Goal: Task Accomplishment & Management: Manage account settings

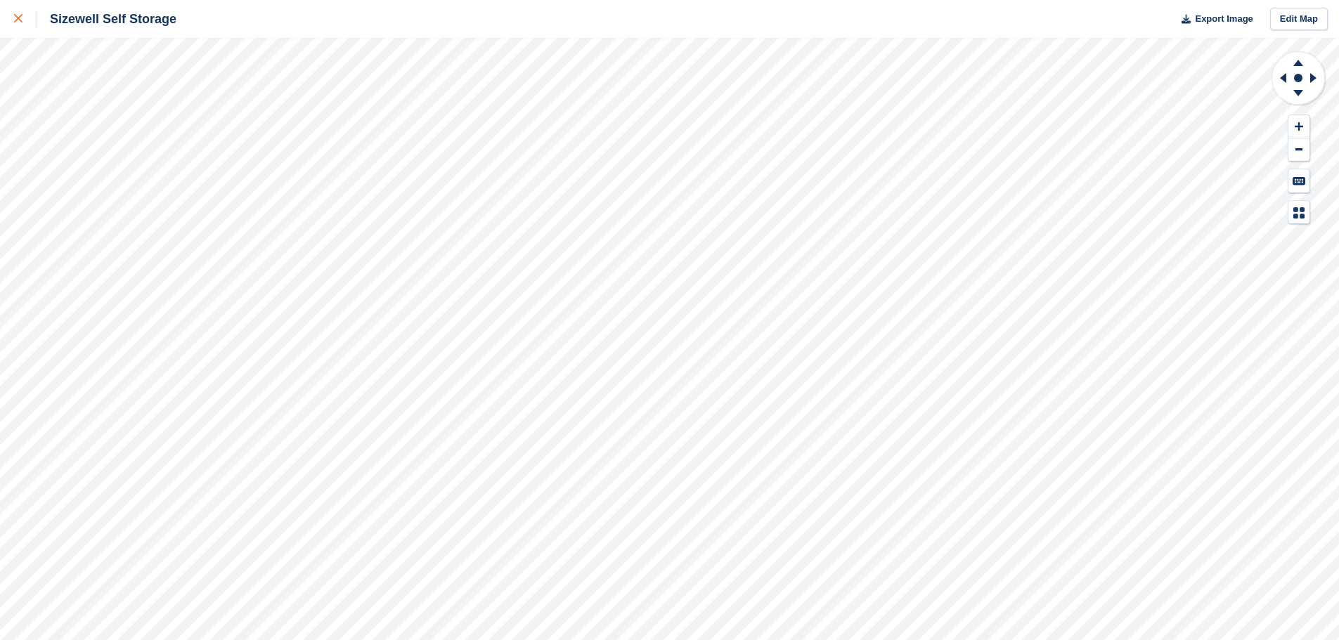
click at [20, 19] on icon at bounding box center [18, 18] width 8 height 8
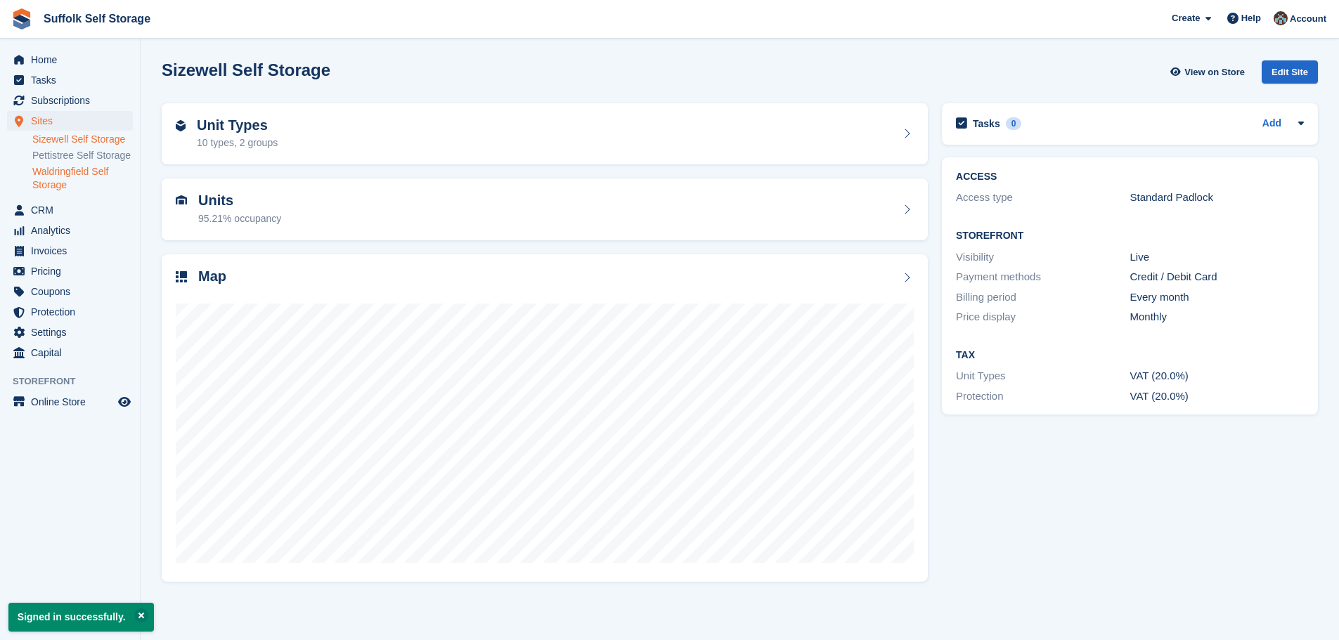
click at [63, 175] on link "Waldringfield Self Storage" at bounding box center [82, 178] width 100 height 27
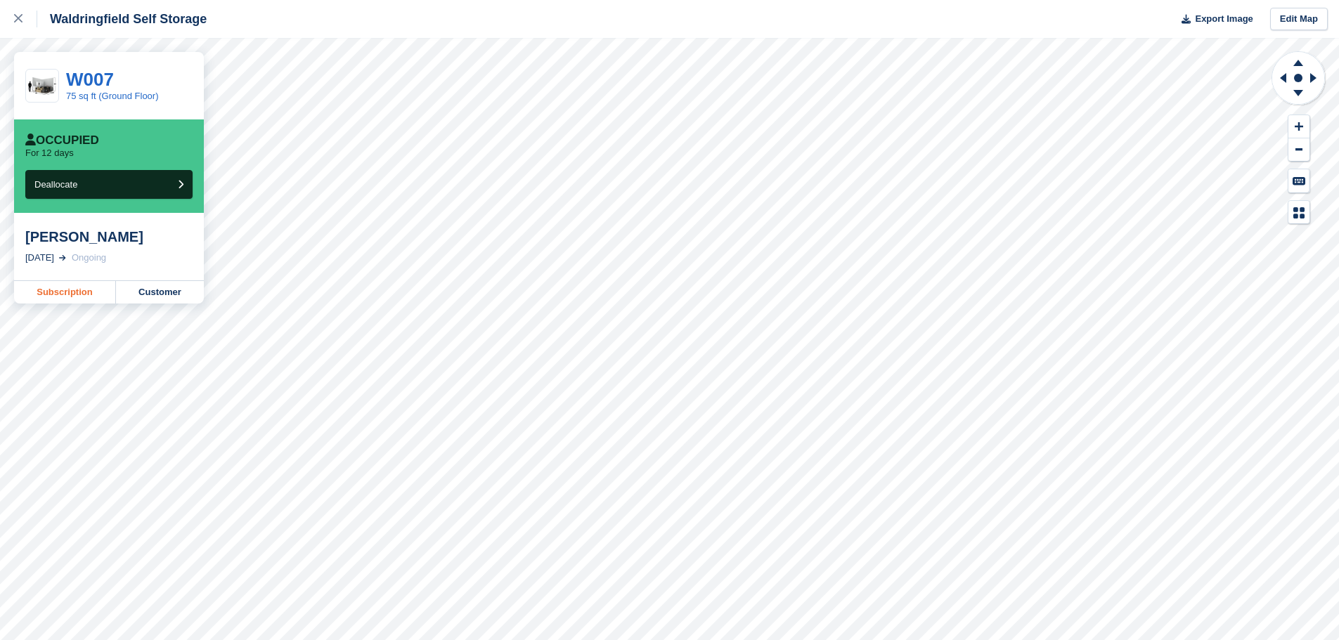
click at [56, 295] on link "Subscription" at bounding box center [65, 292] width 102 height 22
click at [13, 15] on link at bounding box center [18, 19] width 37 height 38
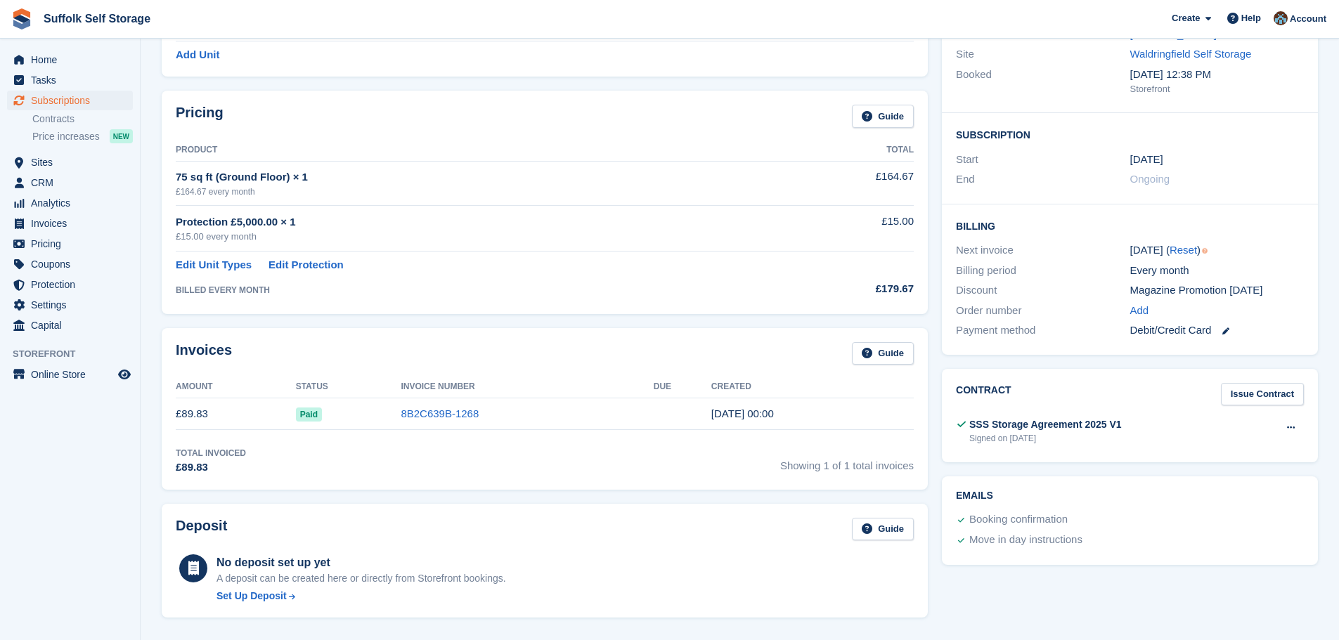
scroll to position [164, 0]
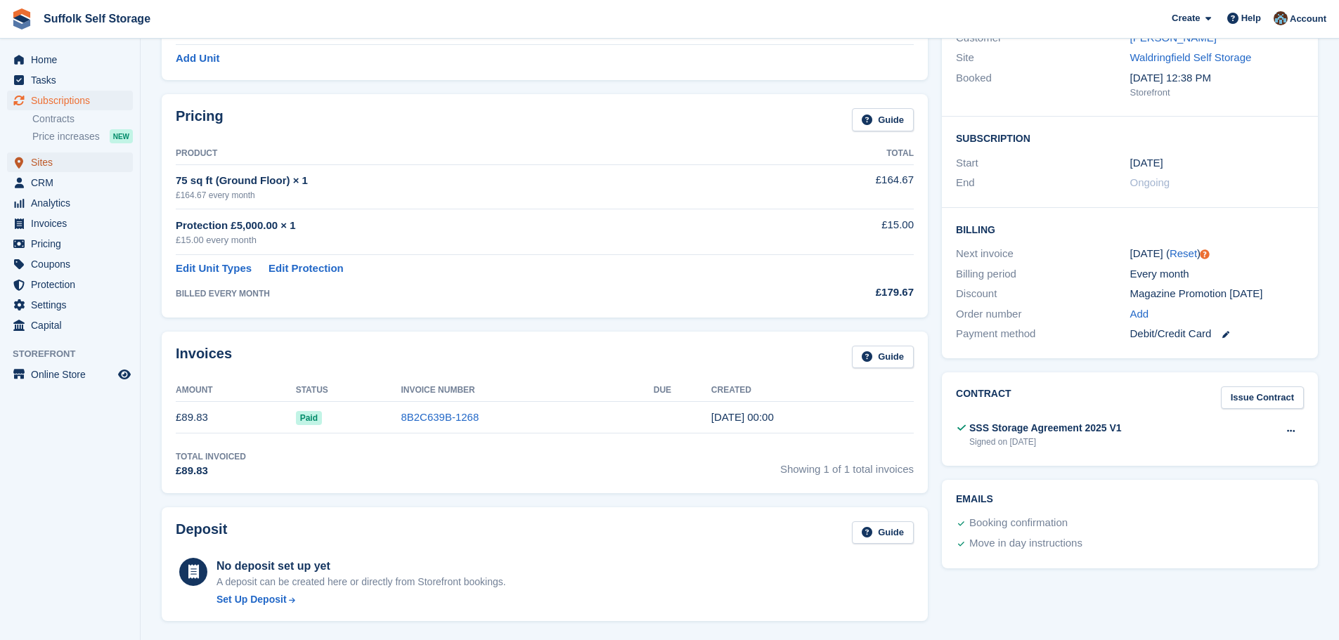
click at [44, 164] on span "Sites" at bounding box center [73, 162] width 84 height 20
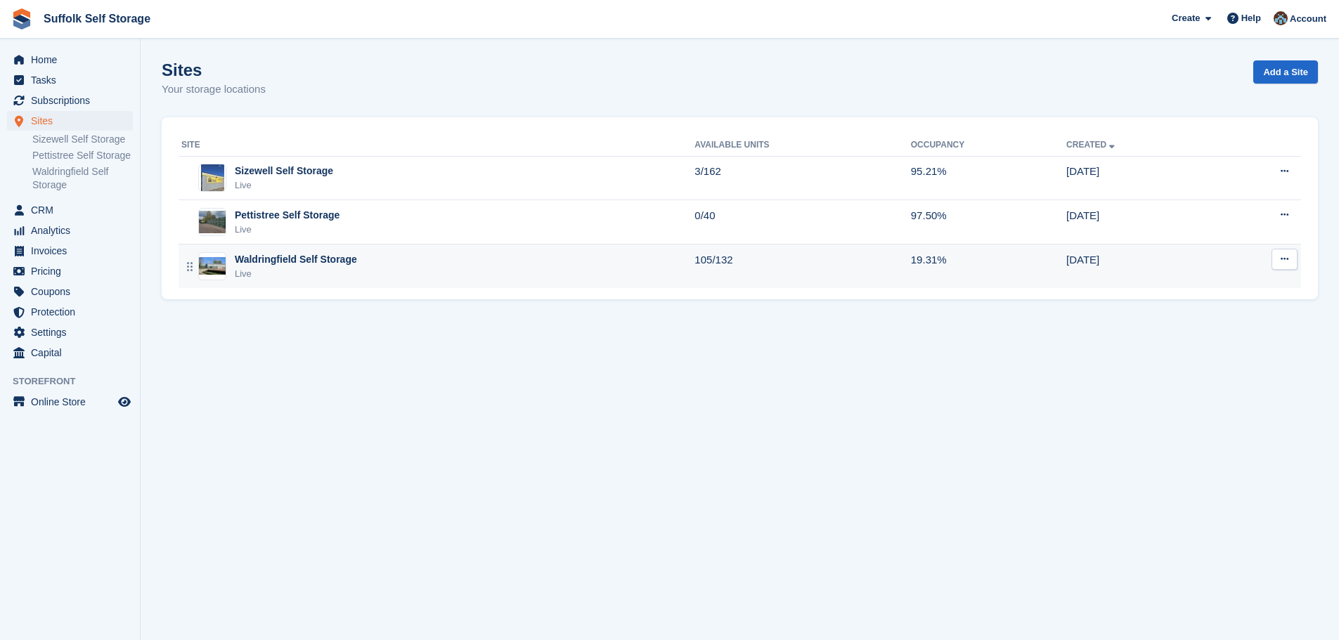
click at [294, 271] on div "Live" at bounding box center [296, 274] width 122 height 14
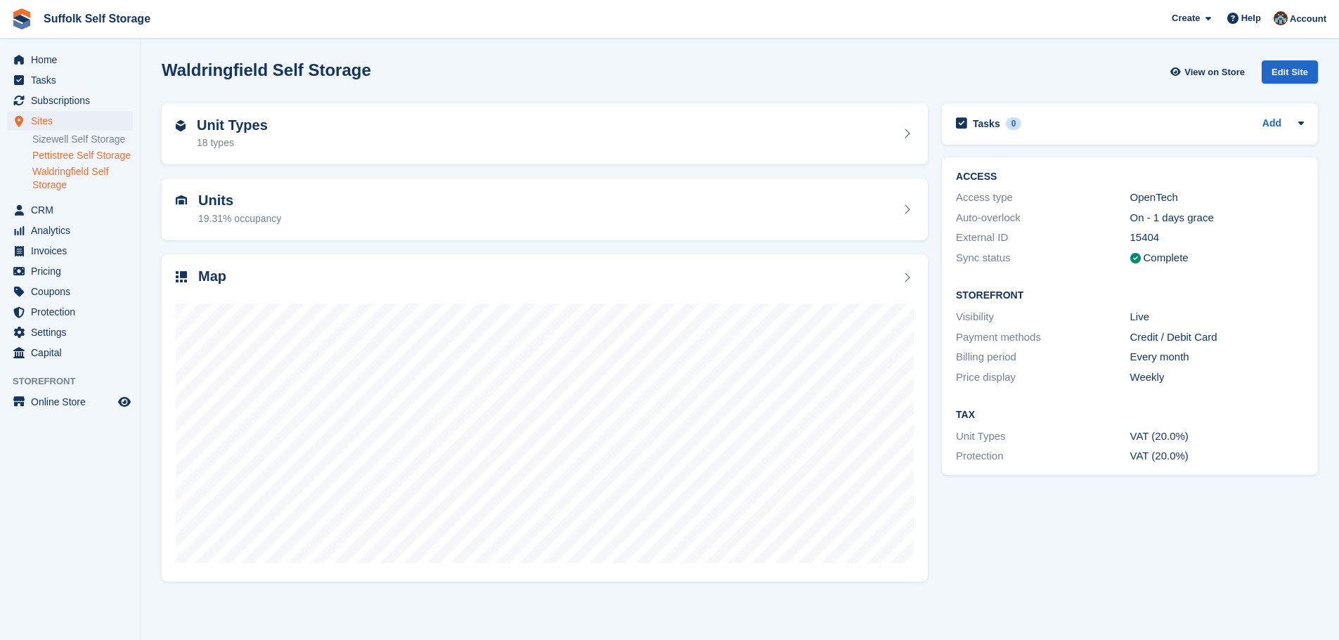
click at [69, 154] on link "Pettistree Self Storage" at bounding box center [82, 155] width 100 height 13
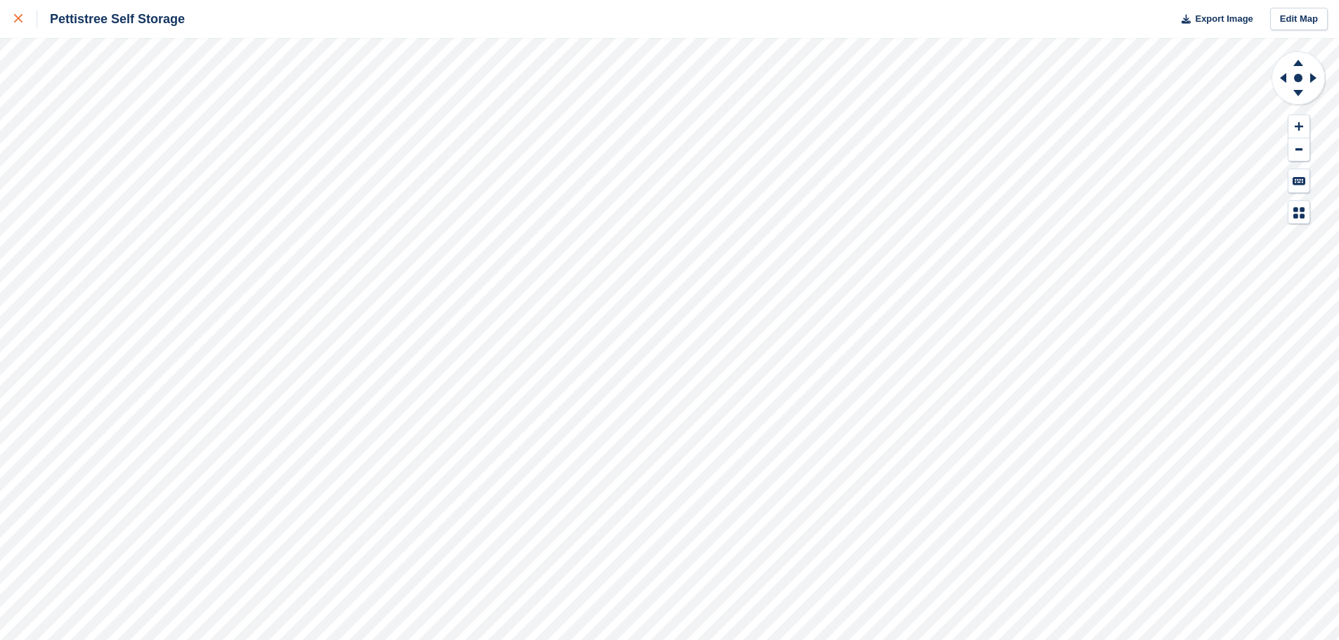
click at [22, 17] on icon at bounding box center [18, 18] width 8 height 8
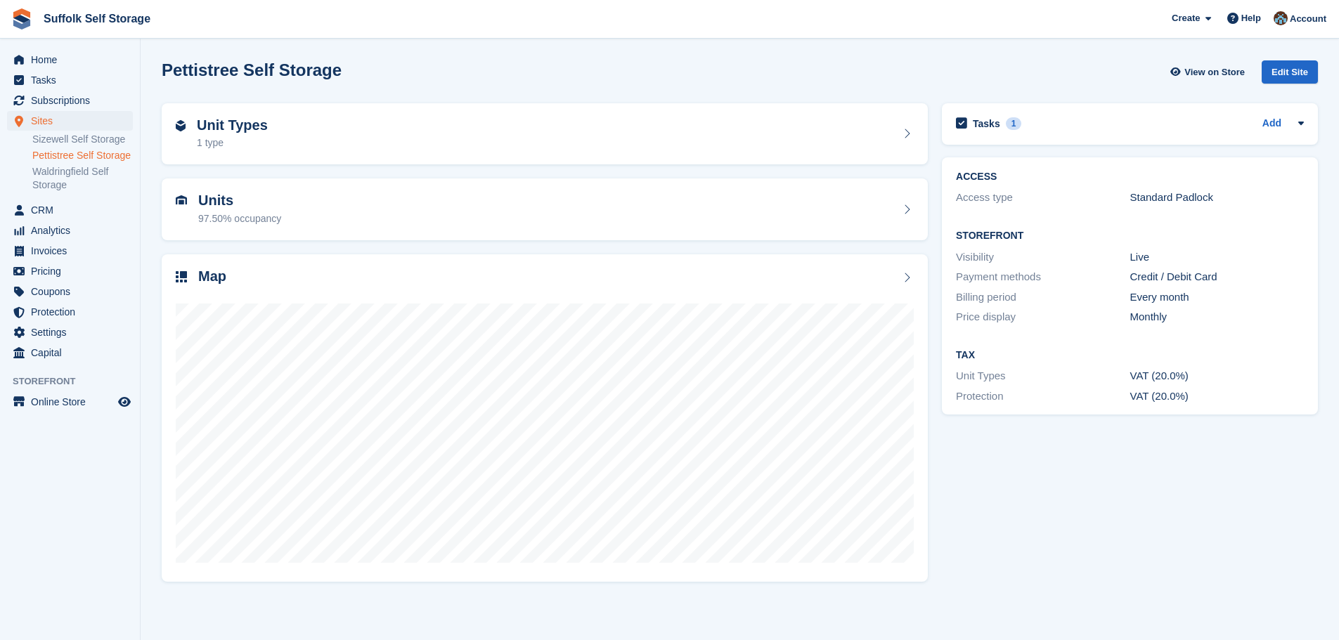
click at [63, 131] on ul "Sizewell Self Storage Pettistree Self Storage Waldringfield Self Storage" at bounding box center [86, 162] width 108 height 62
click at [64, 142] on link "Sizewell Self Storage" at bounding box center [82, 139] width 100 height 13
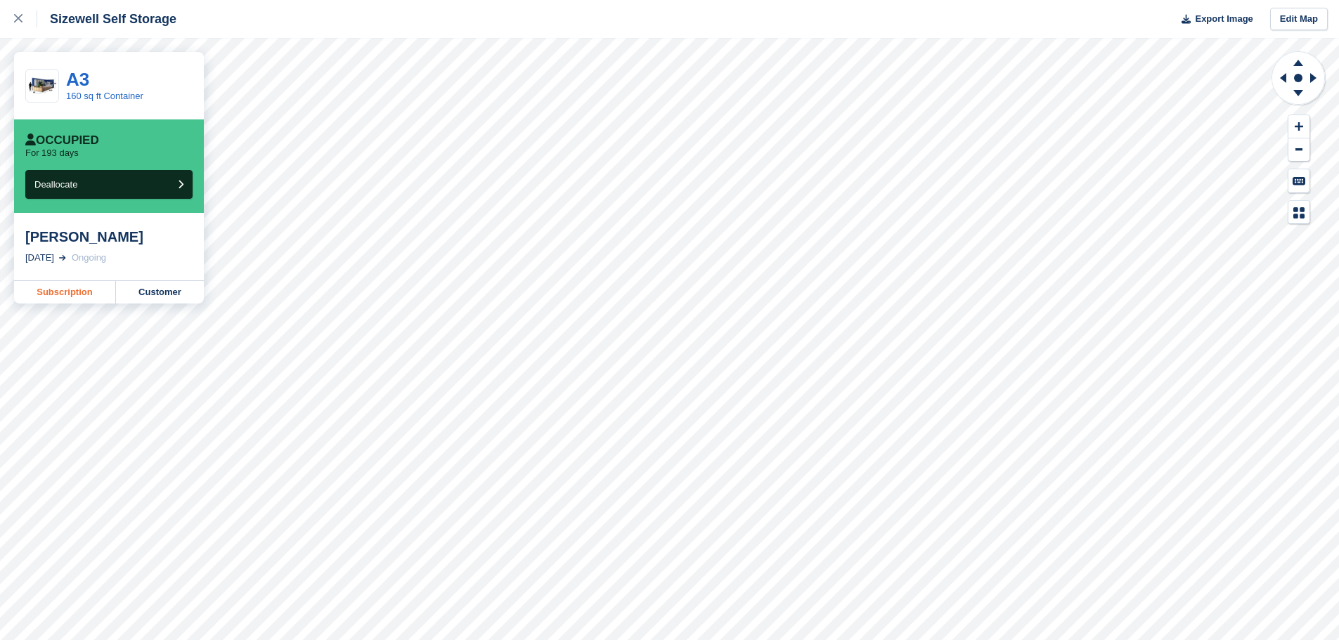
click at [67, 293] on link "Subscription" at bounding box center [65, 292] width 102 height 22
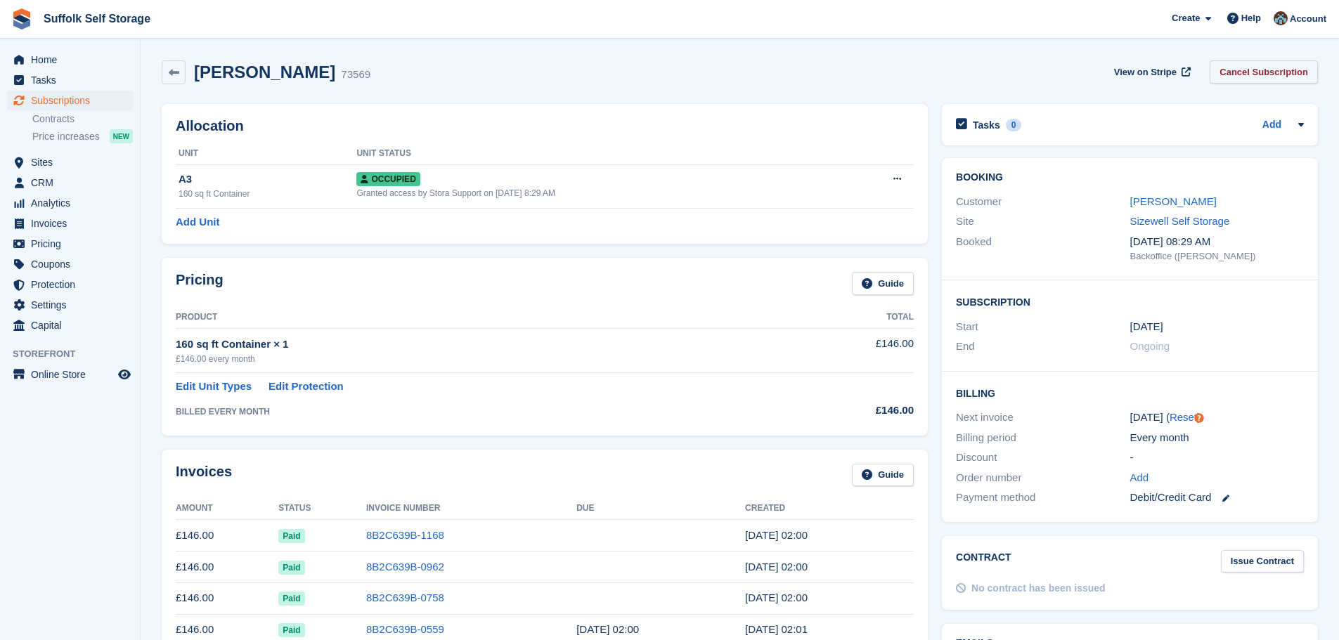
click at [1228, 75] on link "Cancel Subscription" at bounding box center [1263, 71] width 108 height 23
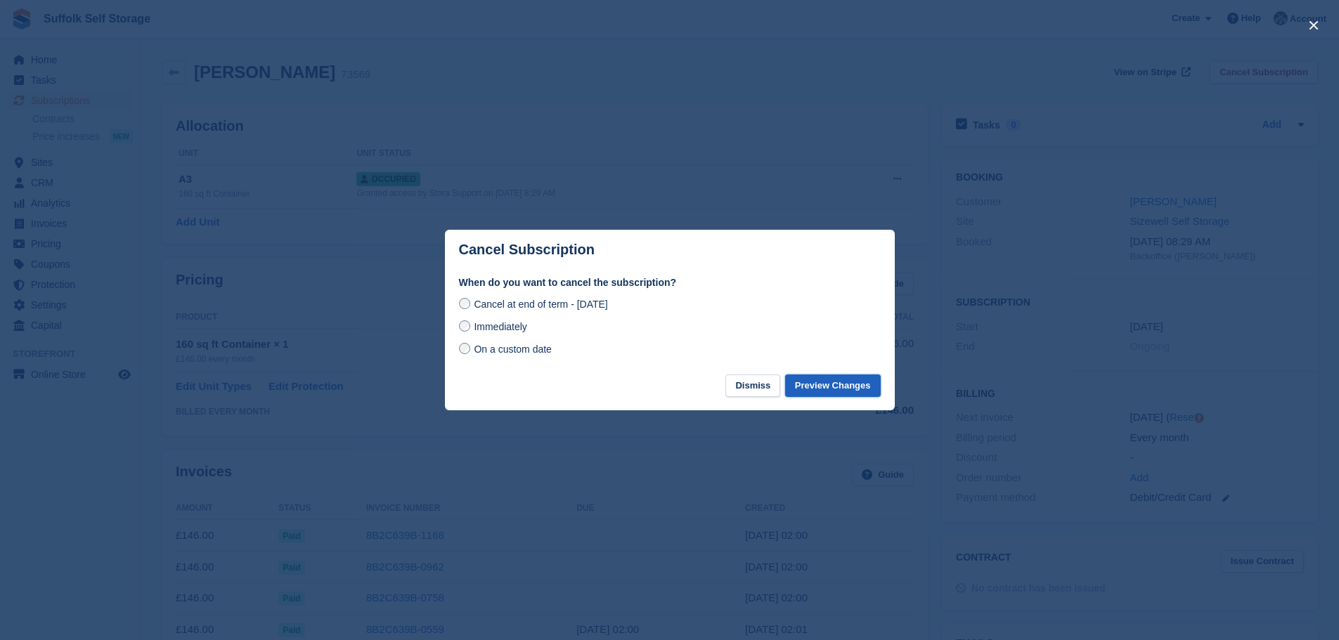
click at [837, 389] on button "Preview Changes" at bounding box center [833, 386] width 96 height 23
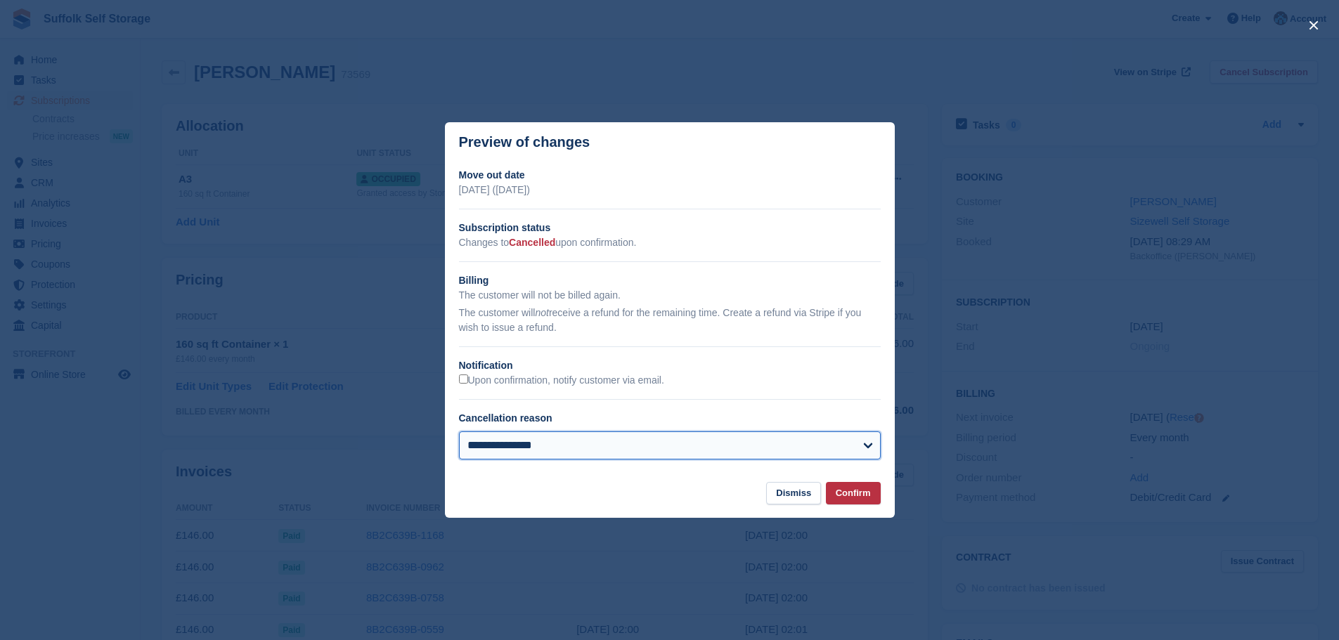
click at [710, 451] on select "**********" at bounding box center [670, 445] width 422 height 28
select select "**********"
click at [459, 432] on select "**********" at bounding box center [670, 445] width 422 height 28
click at [851, 495] on button "Confirm" at bounding box center [853, 493] width 55 height 23
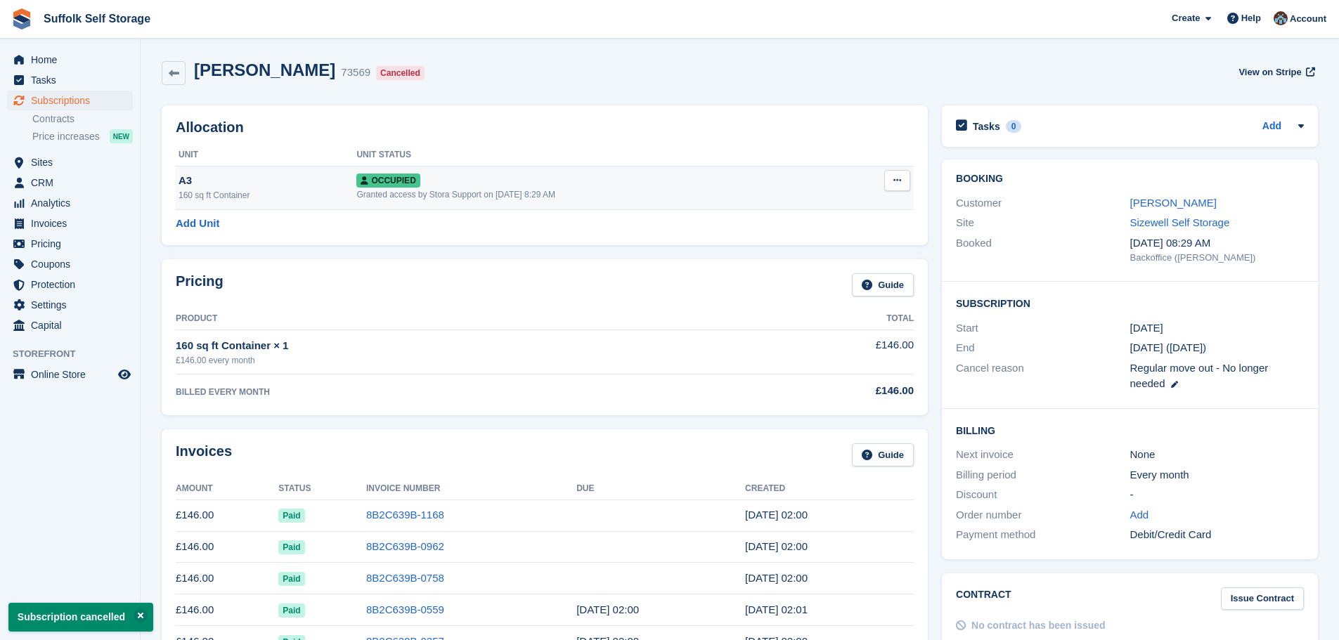
click at [896, 179] on icon at bounding box center [897, 180] width 8 height 9
click at [814, 255] on p "Deallocate" at bounding box center [842, 256] width 122 height 18
